Goal: Ask a question

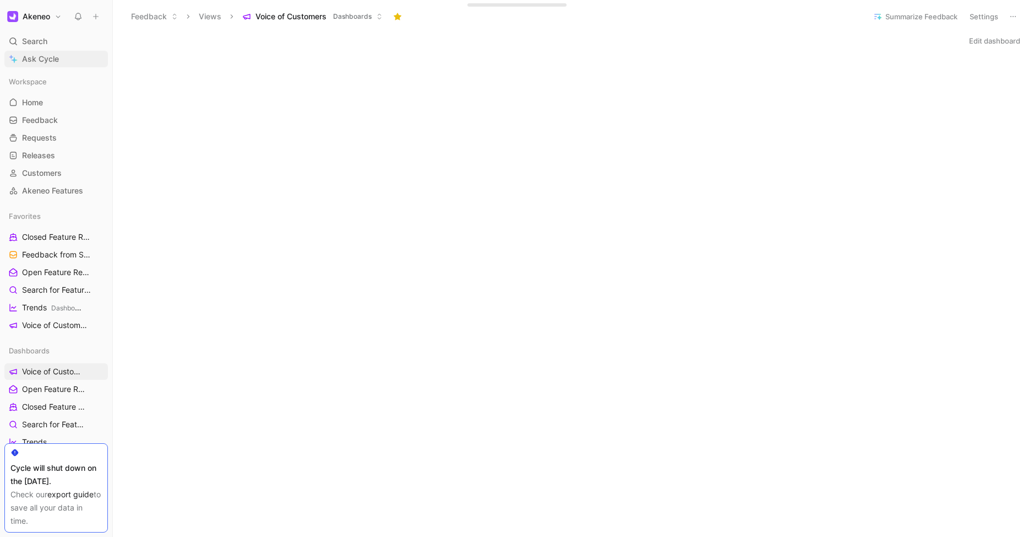
click at [38, 58] on span "Ask Cycle" at bounding box center [40, 58] width 37 height 13
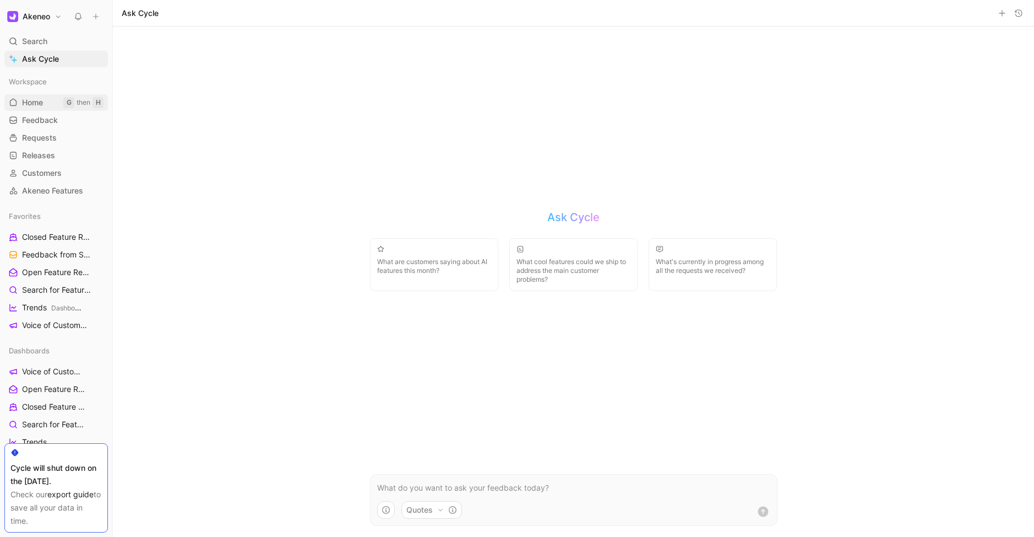
click at [37, 100] on span "Home" at bounding box center [32, 102] width 21 height 11
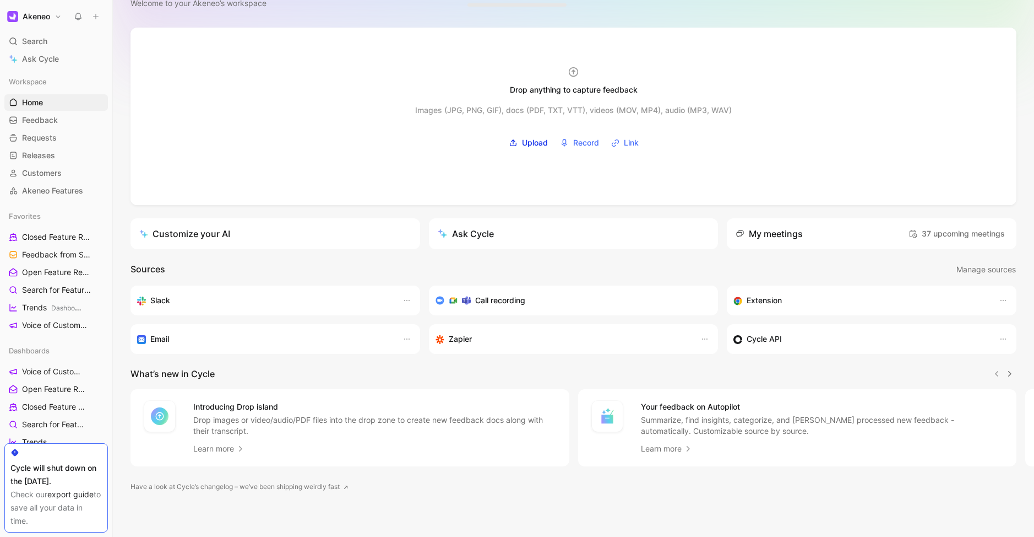
scroll to position [37, 0]
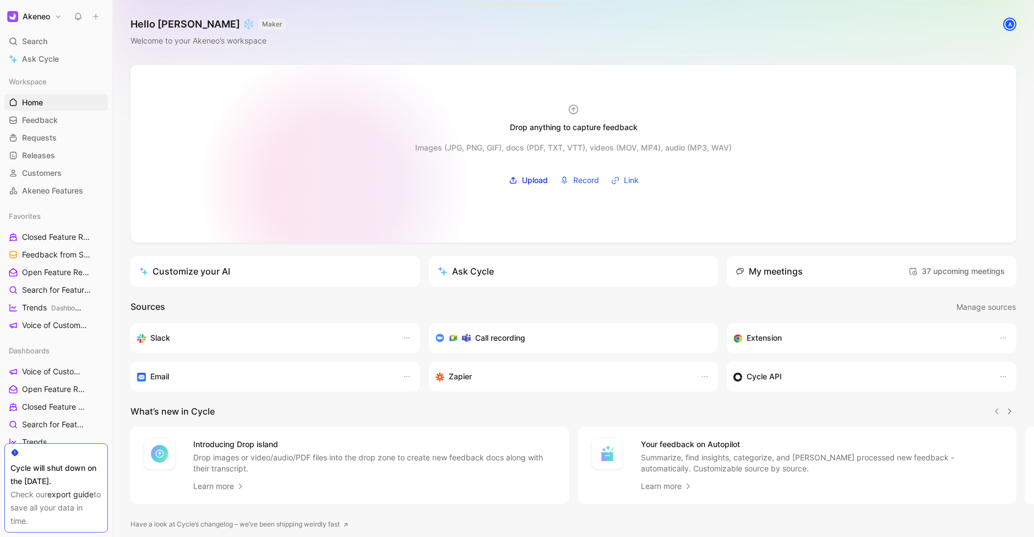
click at [334, 185] on div at bounding box center [574, 153] width 886 height 177
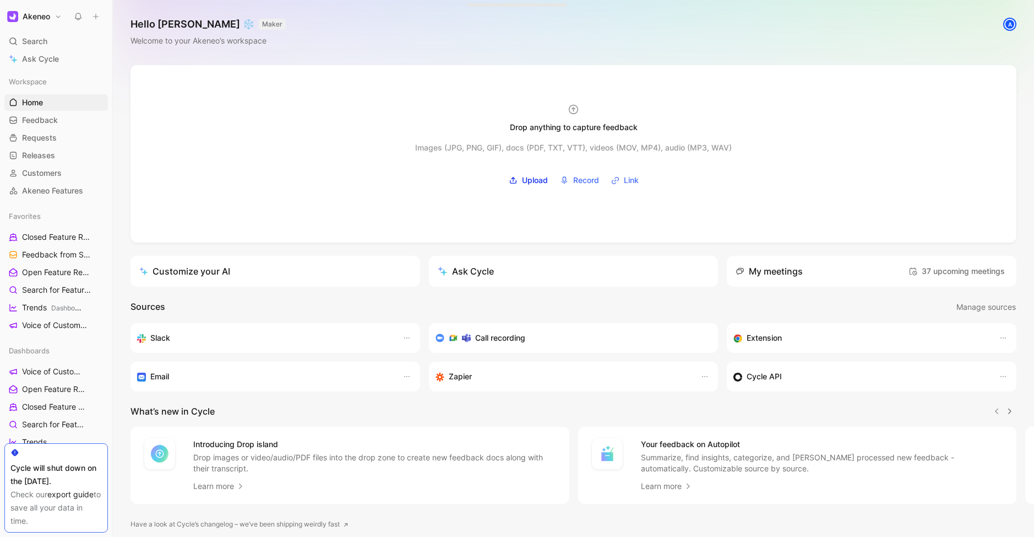
click at [842, 415] on header "What’s new in Cycle" at bounding box center [574, 410] width 886 height 13
click at [752, 243] on div "Drop anything to capture feedback Images (JPG, PNG, GIF), docs (PDF, TXT, VTT),…" at bounding box center [574, 319] width 922 height 509
